Goal: Task Accomplishment & Management: Complete application form

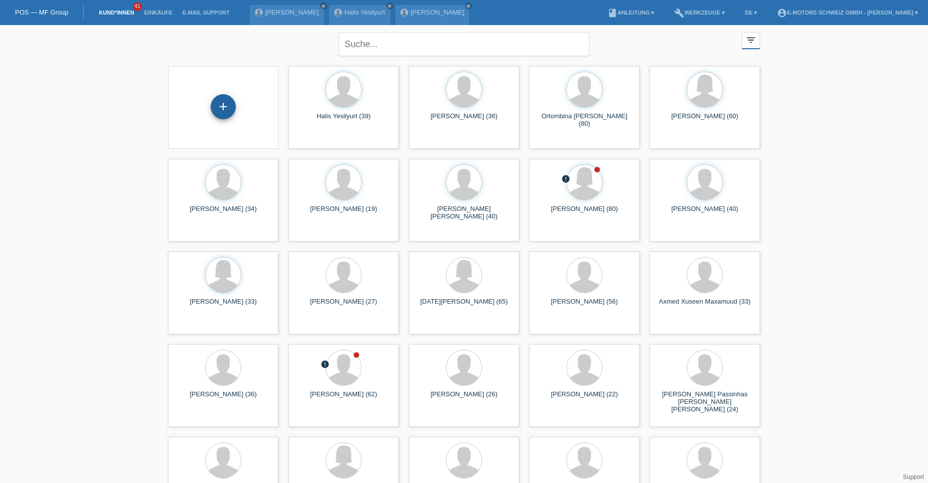
click at [225, 115] on div "+" at bounding box center [223, 106] width 24 height 17
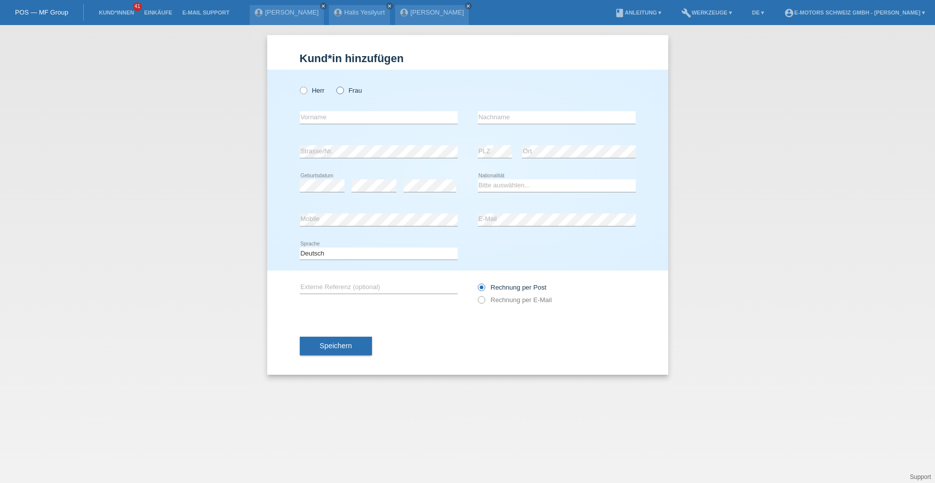
click at [335, 85] on icon at bounding box center [335, 85] width 0 height 0
click at [343, 92] on input "Frau" at bounding box center [339, 90] width 7 height 7
radio input "true"
click at [331, 123] on input "text" at bounding box center [379, 117] width 158 height 13
type input "Budimka"
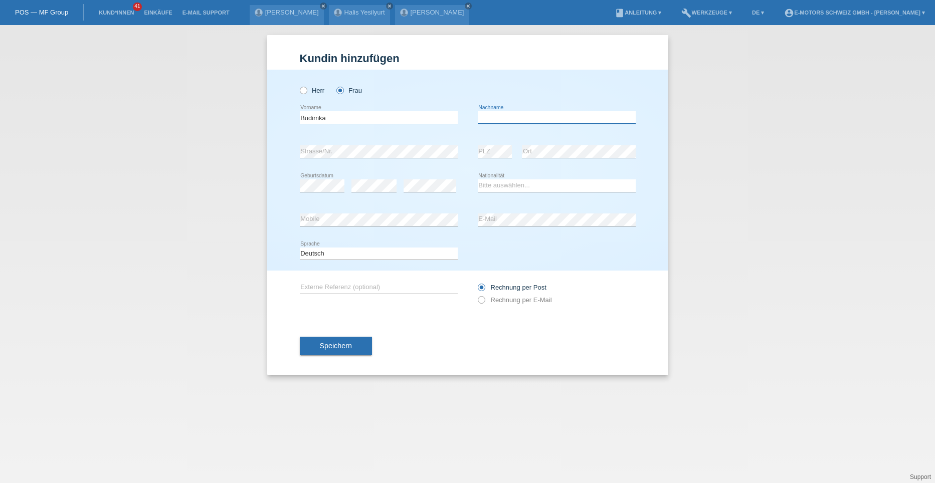
click at [503, 119] on input "text" at bounding box center [557, 117] width 158 height 13
type input "Brandes"
click at [493, 184] on select "Bitte auswählen... Schweiz Deutschland Liechtenstein Österreich ------------ Af…" at bounding box center [557, 186] width 158 height 12
click at [492, 185] on select "Bitte auswählen... Schweiz Deutschland Liechtenstein Österreich ------------ Af…" at bounding box center [557, 186] width 158 height 12
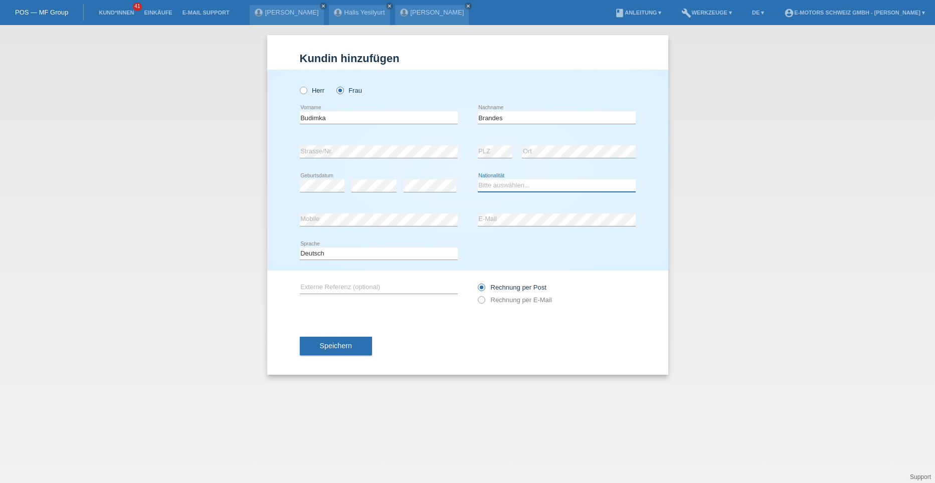
select select "RS"
click at [478, 180] on select "Bitte auswählen... Schweiz Deutschland Liechtenstein Österreich ------------ Af…" at bounding box center [557, 186] width 158 height 12
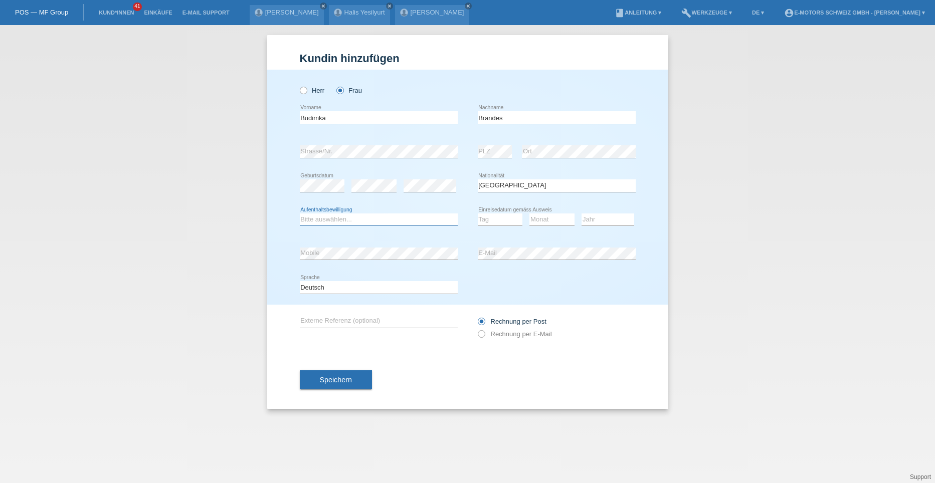
click at [348, 220] on select "Bitte auswählen... C B B - Flüchtlingsstatus Andere" at bounding box center [379, 220] width 158 height 12
select select "C"
click at [300, 214] on select "Bitte auswählen... C B B - Flüchtlingsstatus Andere" at bounding box center [379, 220] width 158 height 12
click at [484, 216] on select "Tag 01 02 03 04 05 06 07 08 09 10 11" at bounding box center [500, 220] width 45 height 12
select select "21"
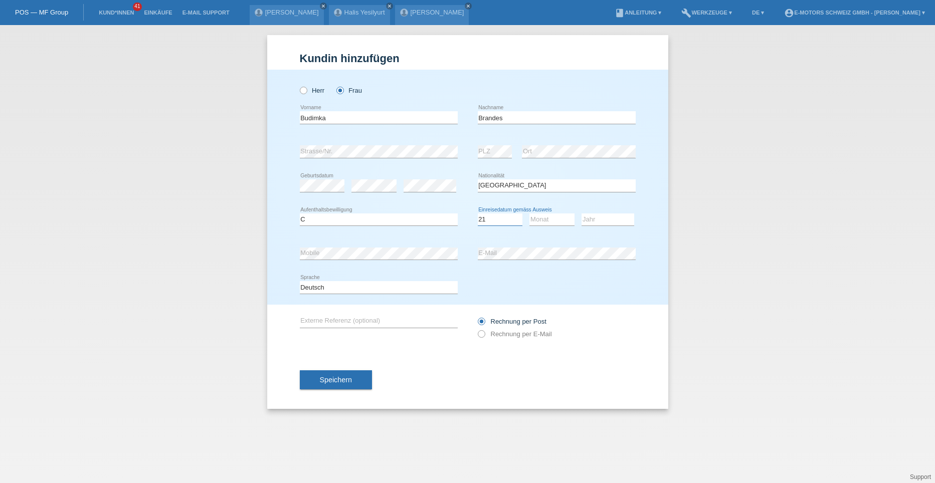
click at [478, 214] on select "Tag 01 02 03 04 05 06 07 08 09 10 11" at bounding box center [500, 220] width 45 height 12
click at [540, 217] on select "Monat 01 02 03 04 05 06 07 08 09 10 11" at bounding box center [552, 220] width 45 height 12
select select "08"
click at [530, 214] on select "Monat 01 02 03 04 05 06 07 08 09 10 11" at bounding box center [552, 220] width 45 height 12
click at [588, 218] on select "Jahr 2025 2024 2023 2022 2021 2020 2019 2018 2017 2016 2015 2014 2013 2012 2011…" at bounding box center [608, 220] width 53 height 12
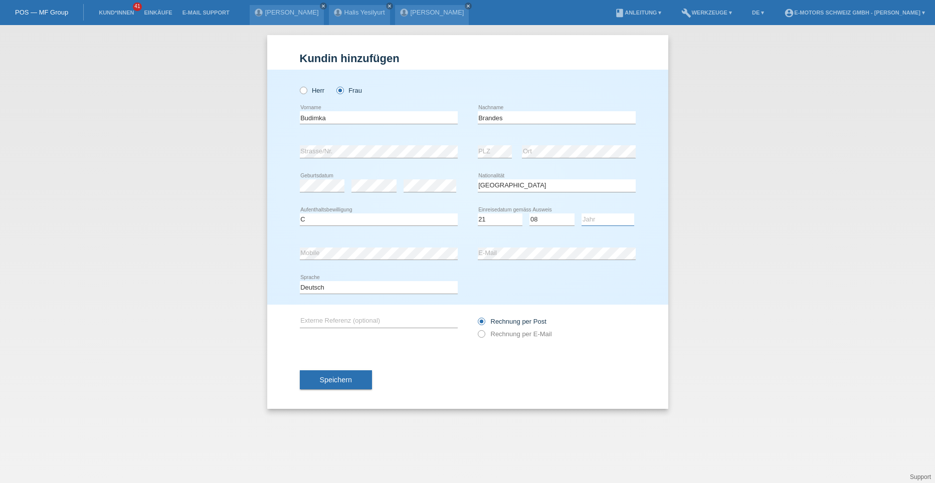
select select "1989"
click at [582, 214] on select "Jahr 2025 2024 2023 2022 2021 2020 2019 2018 2017 2016 2015 2014 2013 2012 2011…" at bounding box center [608, 220] width 53 height 12
click at [351, 380] on span "Speichern" at bounding box center [336, 380] width 32 height 8
